Goal: Transaction & Acquisition: Subscribe to service/newsletter

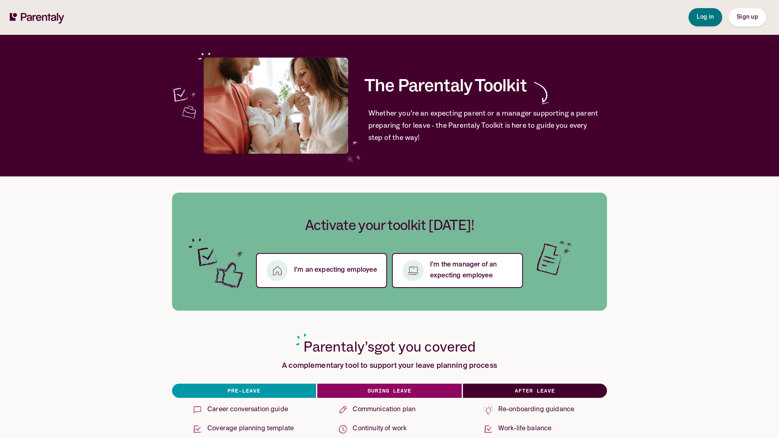
click at [747, 17] on span "Sign up" at bounding box center [747, 17] width 21 height 6
